Goal: Task Accomplishment & Management: Manage account settings

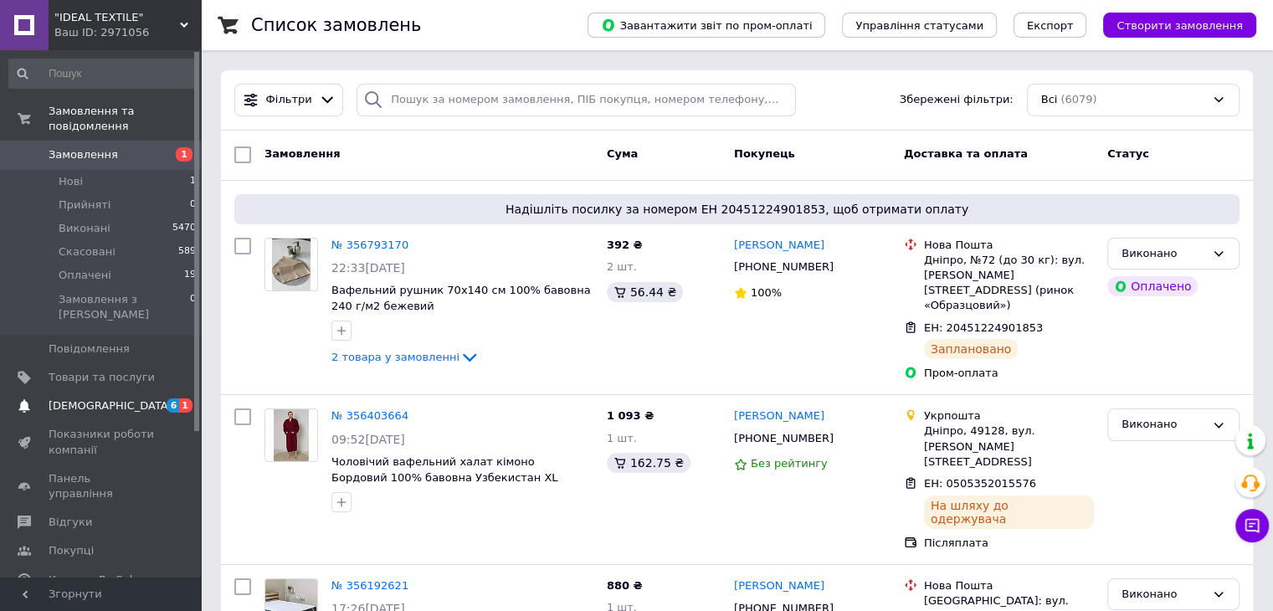
click at [117, 398] on span "[DEMOGRAPHIC_DATA]" at bounding box center [102, 405] width 106 height 15
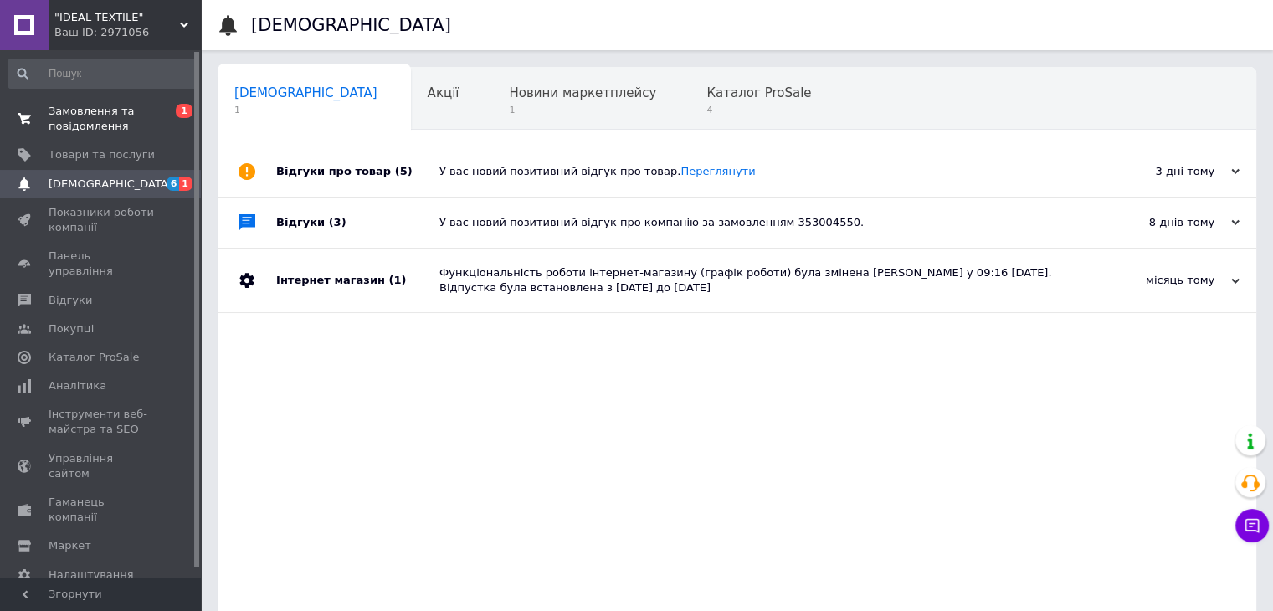
click at [119, 100] on link "Замовлення та повідомлення 0 1" at bounding box center [103, 119] width 206 height 44
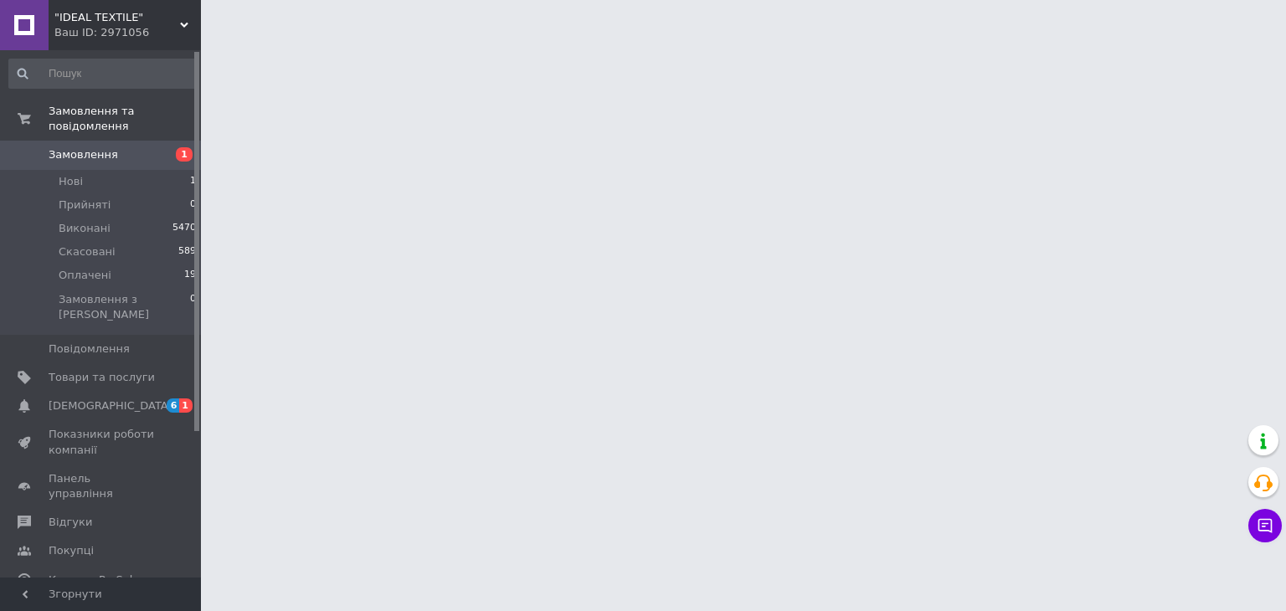
click at [151, 147] on span "Замовлення" at bounding box center [102, 154] width 106 height 15
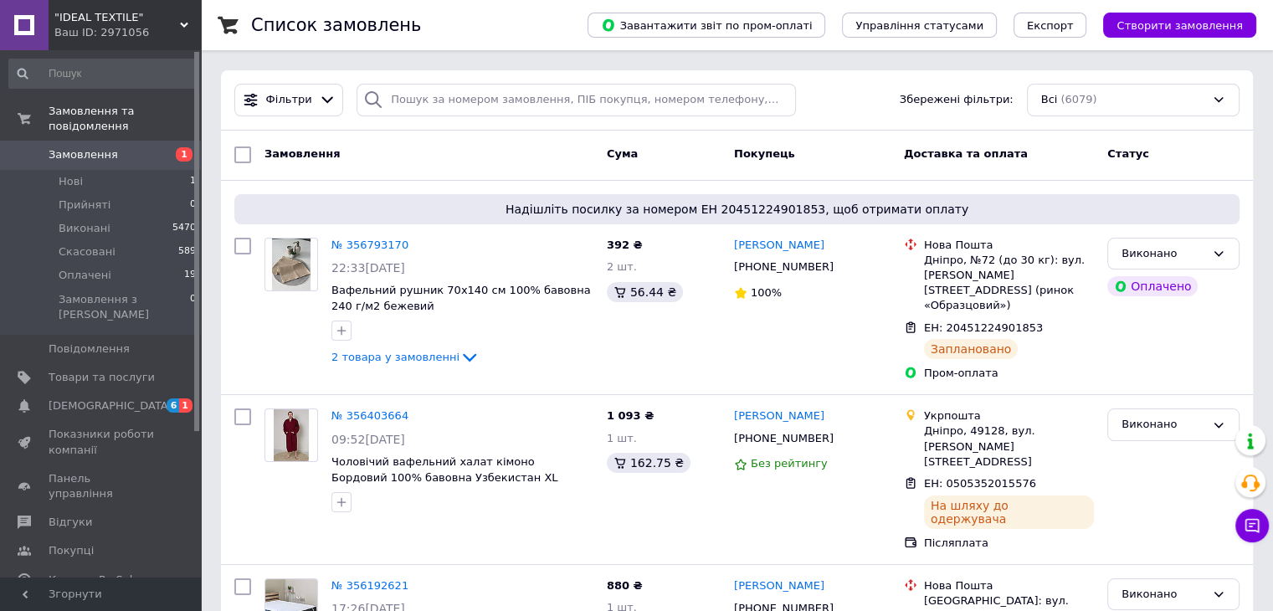
click at [116, 147] on span "Замовлення" at bounding box center [102, 154] width 106 height 15
